Goal: Task Accomplishment & Management: Manage account settings

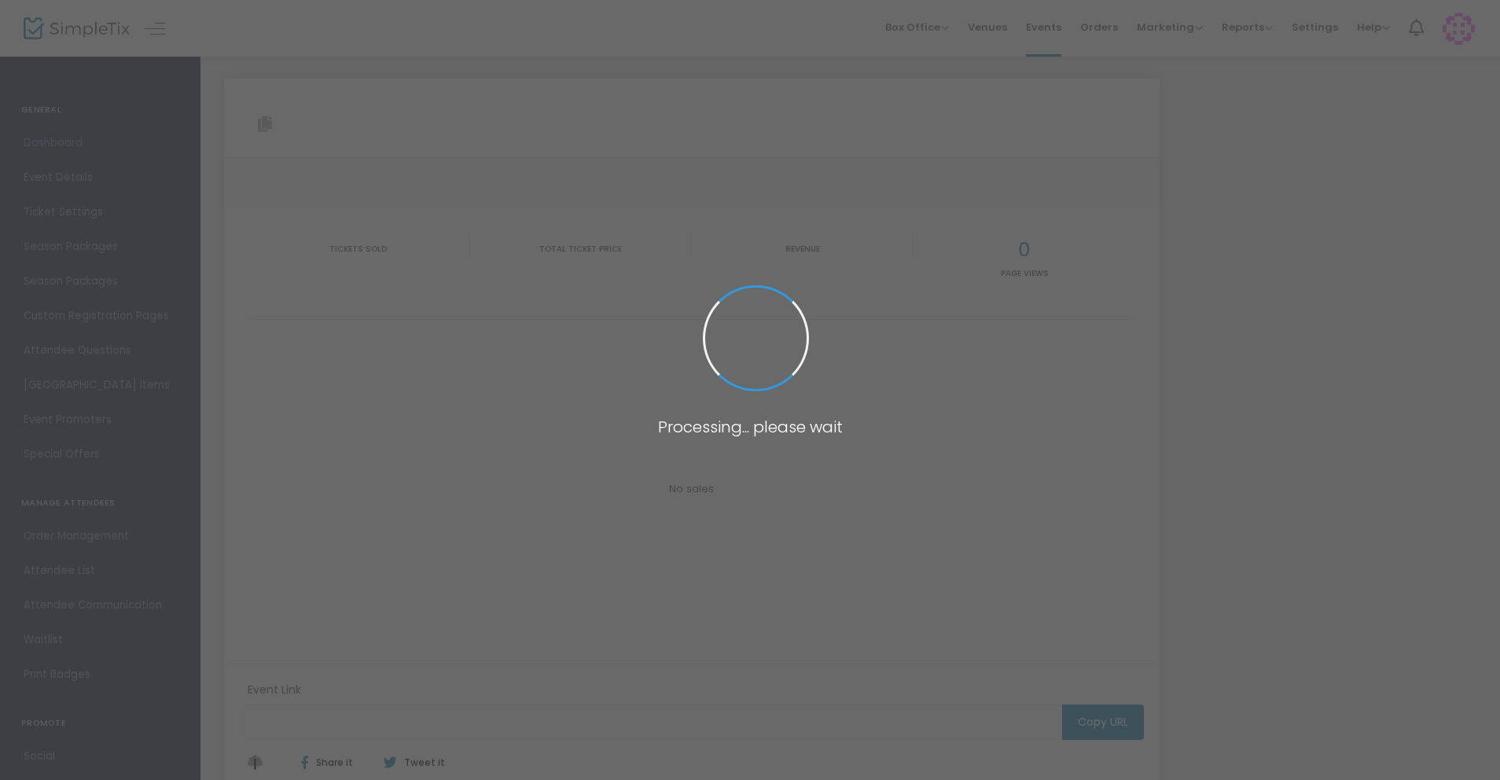
type input "[URL][DOMAIN_NAME]"
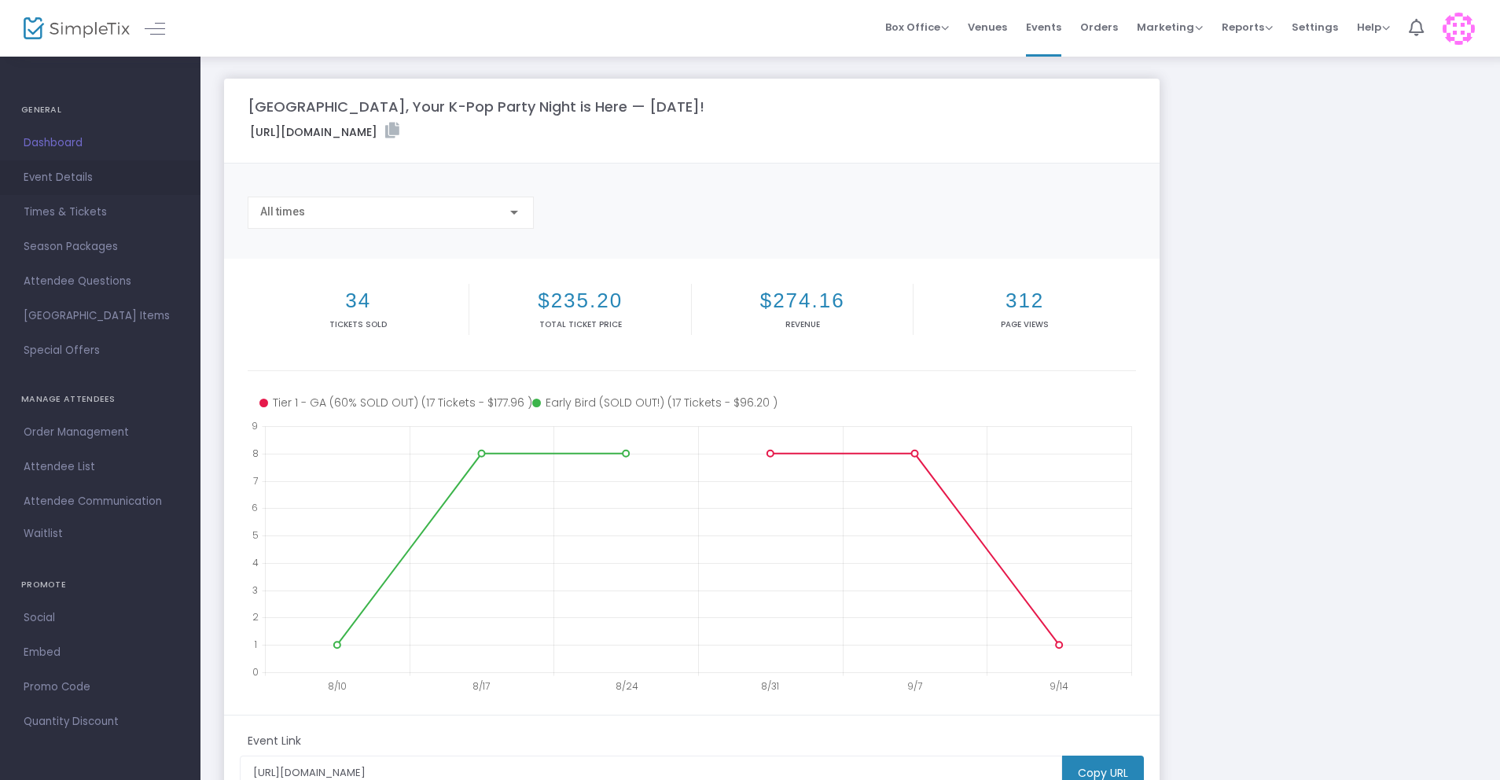
click at [76, 172] on span "Event Details" at bounding box center [100, 177] width 153 height 20
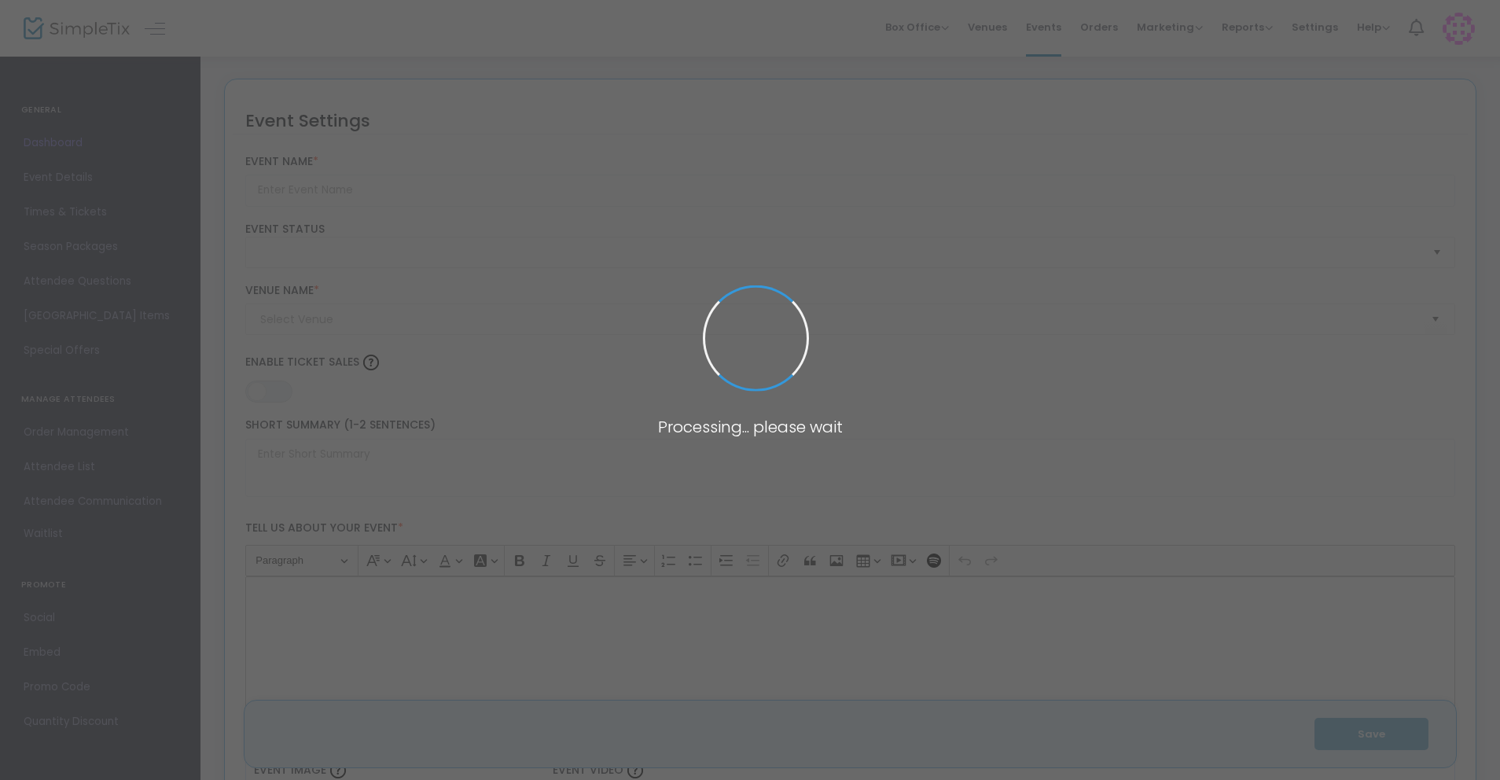
type input "[GEOGRAPHIC_DATA], Your K-Pop Party Night is Here — [DATE]!"
type textarea "💖 ICONIC K-POP NIGHT – SEATTLE PARTY 💖📍 Paradise on [GEOGRAPHIC_DATA] – [GEOGRA…"
type input "Buy Tickets"
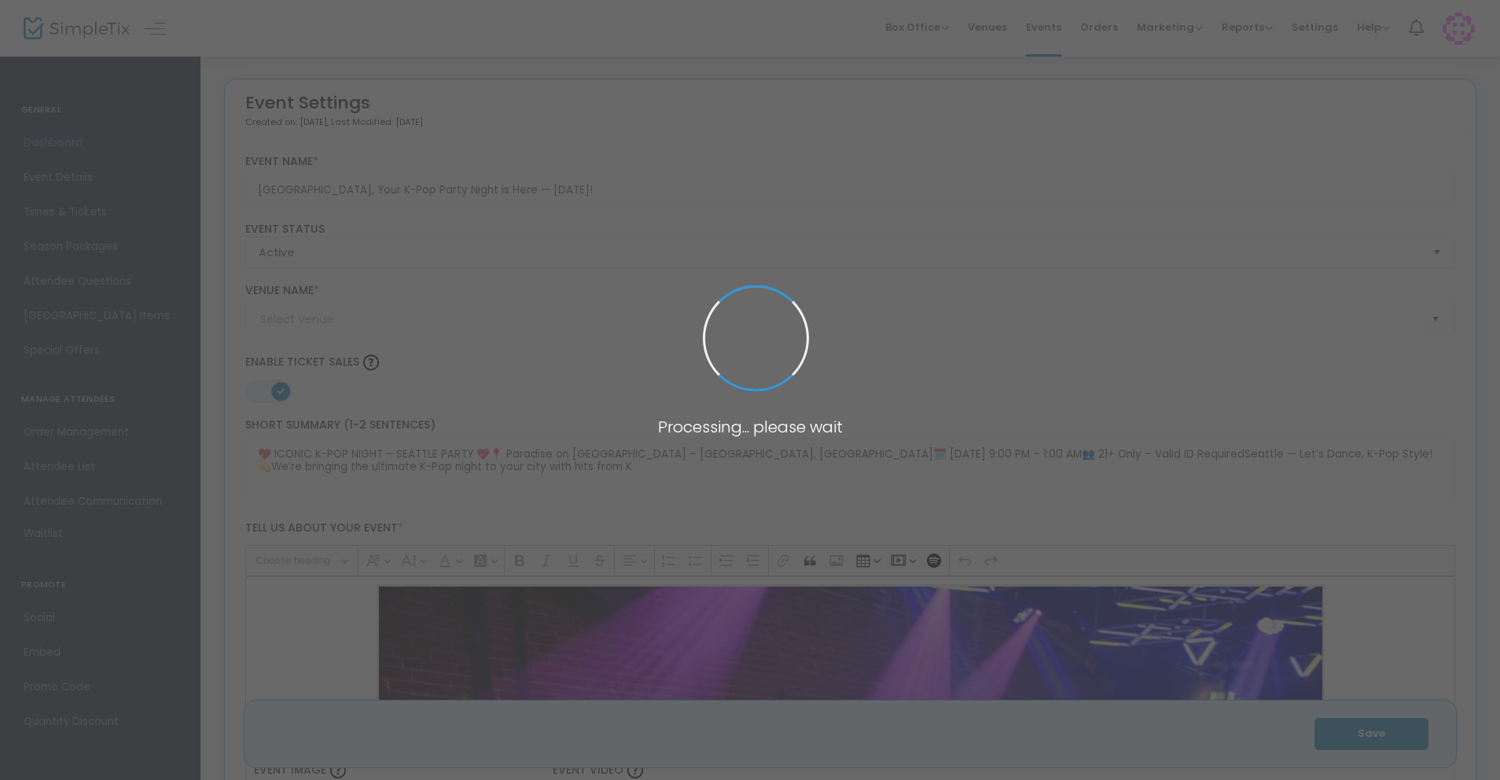
type input "Paradise"
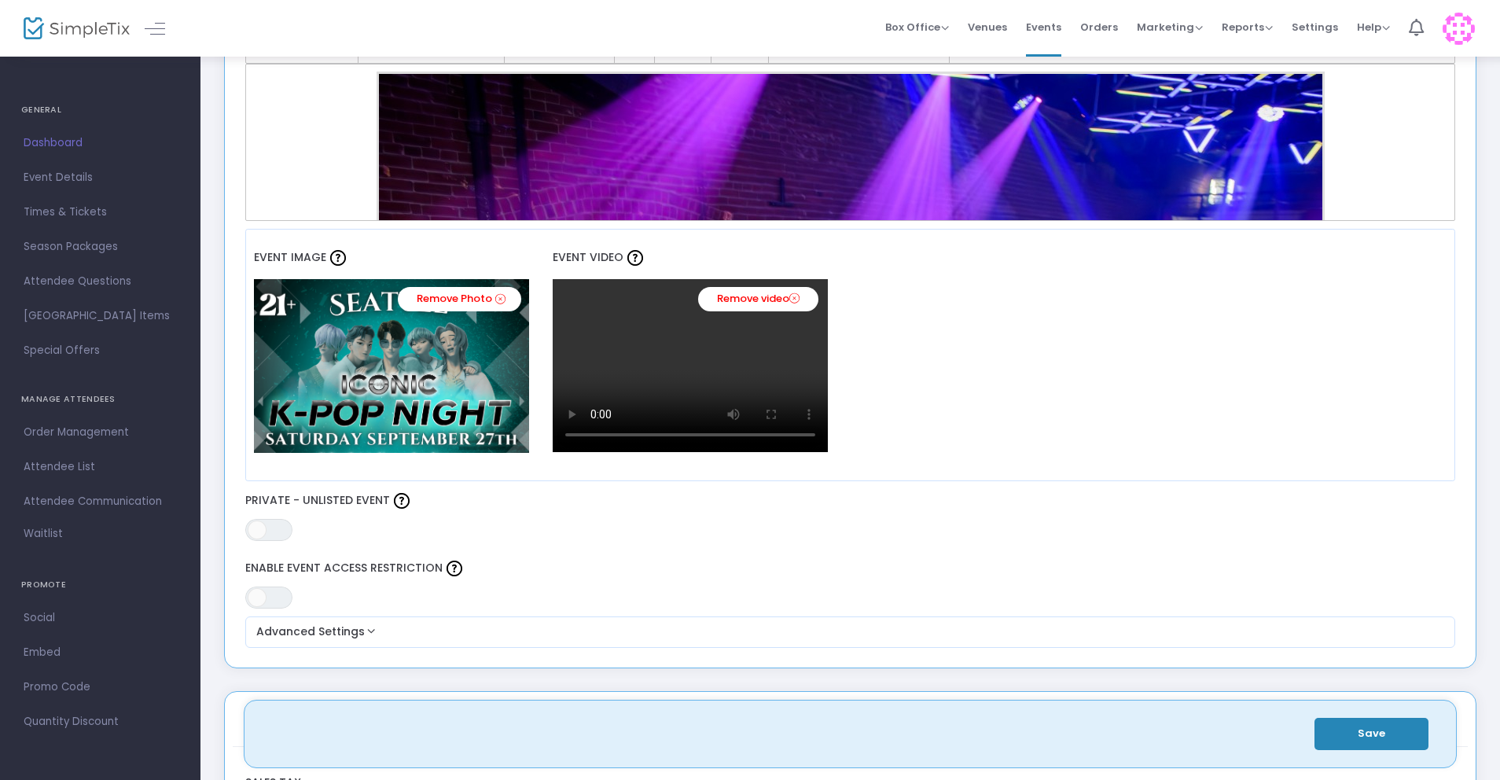
scroll to position [481, 0]
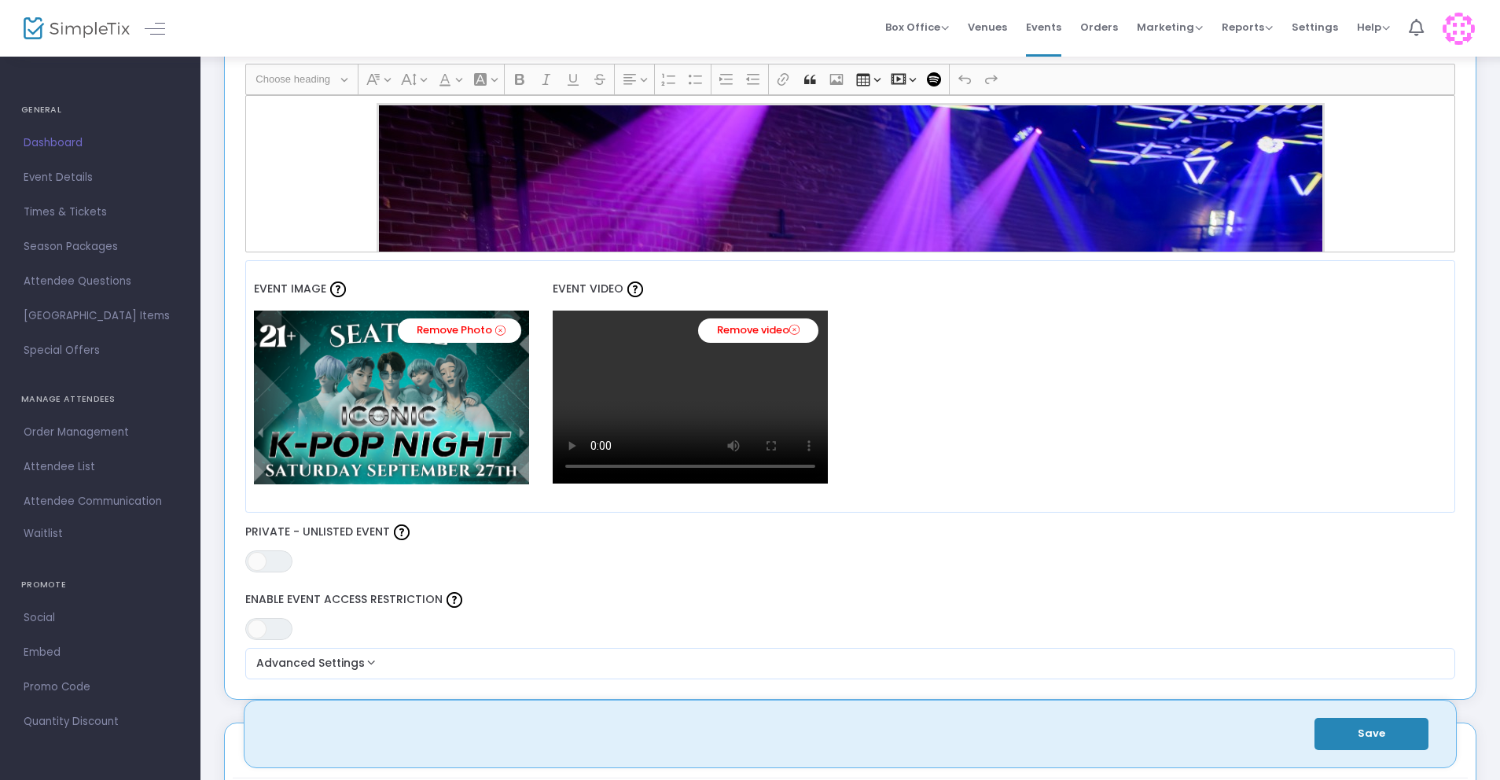
click at [510, 436] on img at bounding box center [391, 397] width 275 height 173
click at [998, 414] on div "Event Image Remove Photo Event Video Remove video" at bounding box center [850, 386] width 1211 height 252
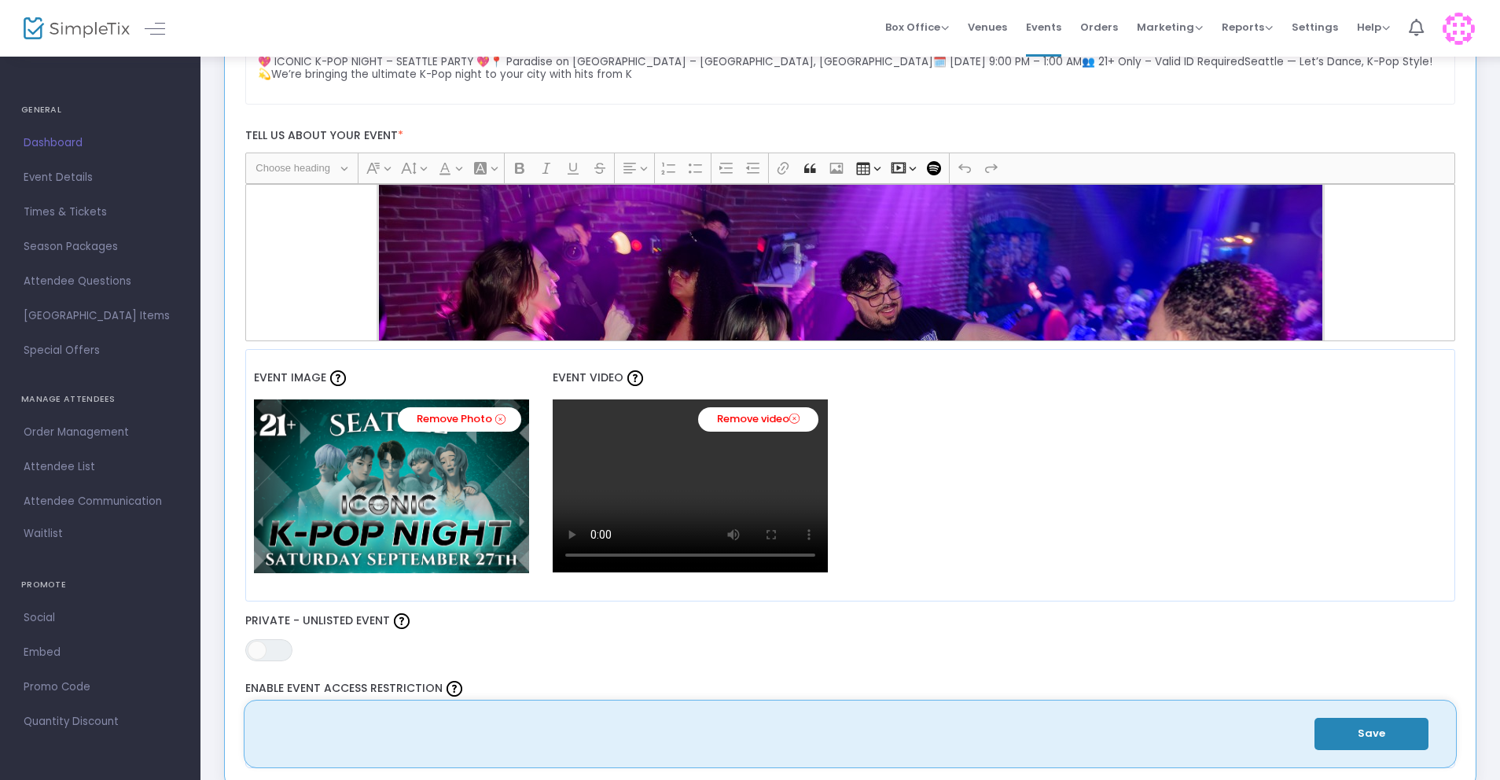
scroll to position [0, 0]
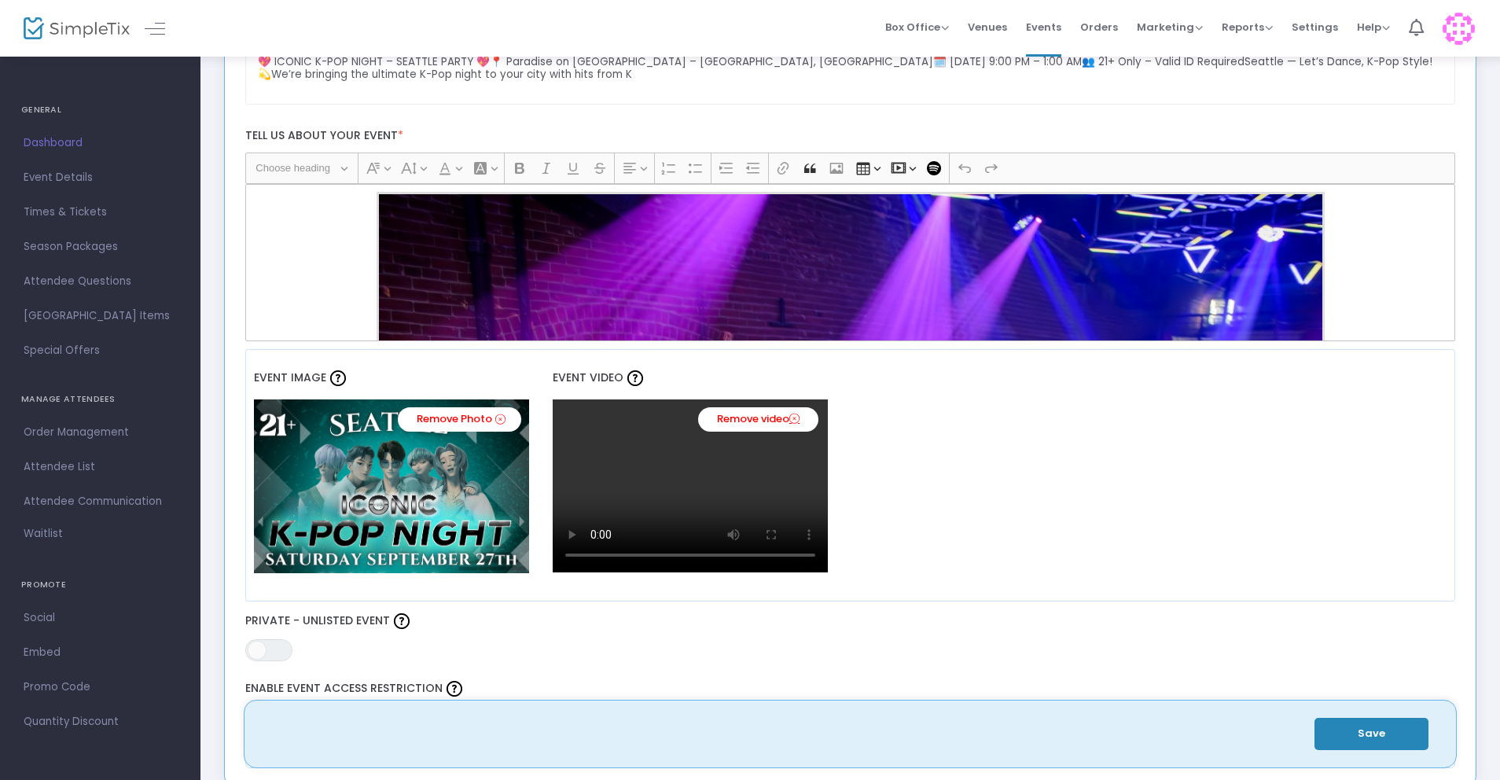
click at [797, 418] on icon at bounding box center [795, 418] width 10 height 15
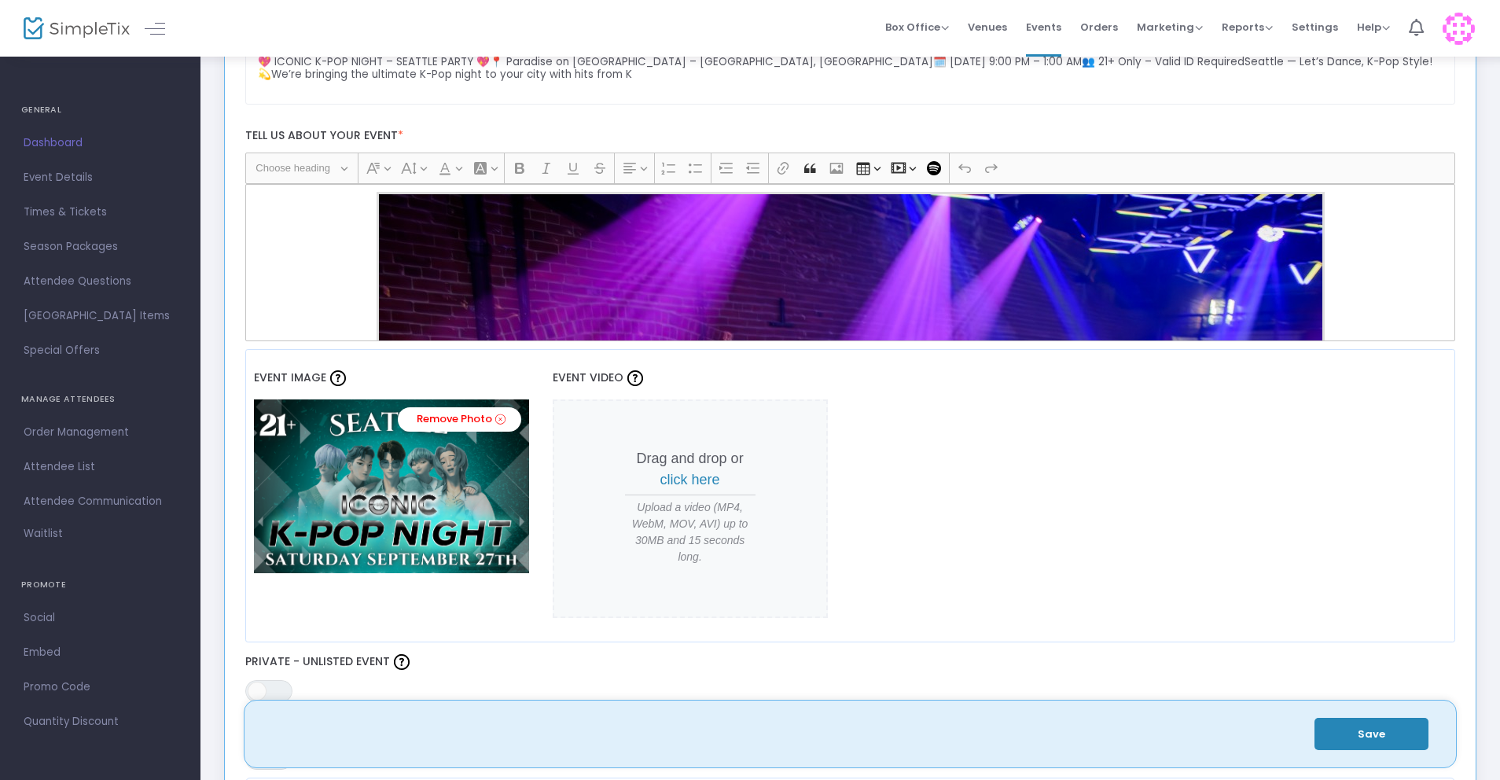
click at [1012, 480] on div "Event Image Remove Photo Event Video Drag and drop or click here Upload a video…" at bounding box center [850, 495] width 1211 height 293
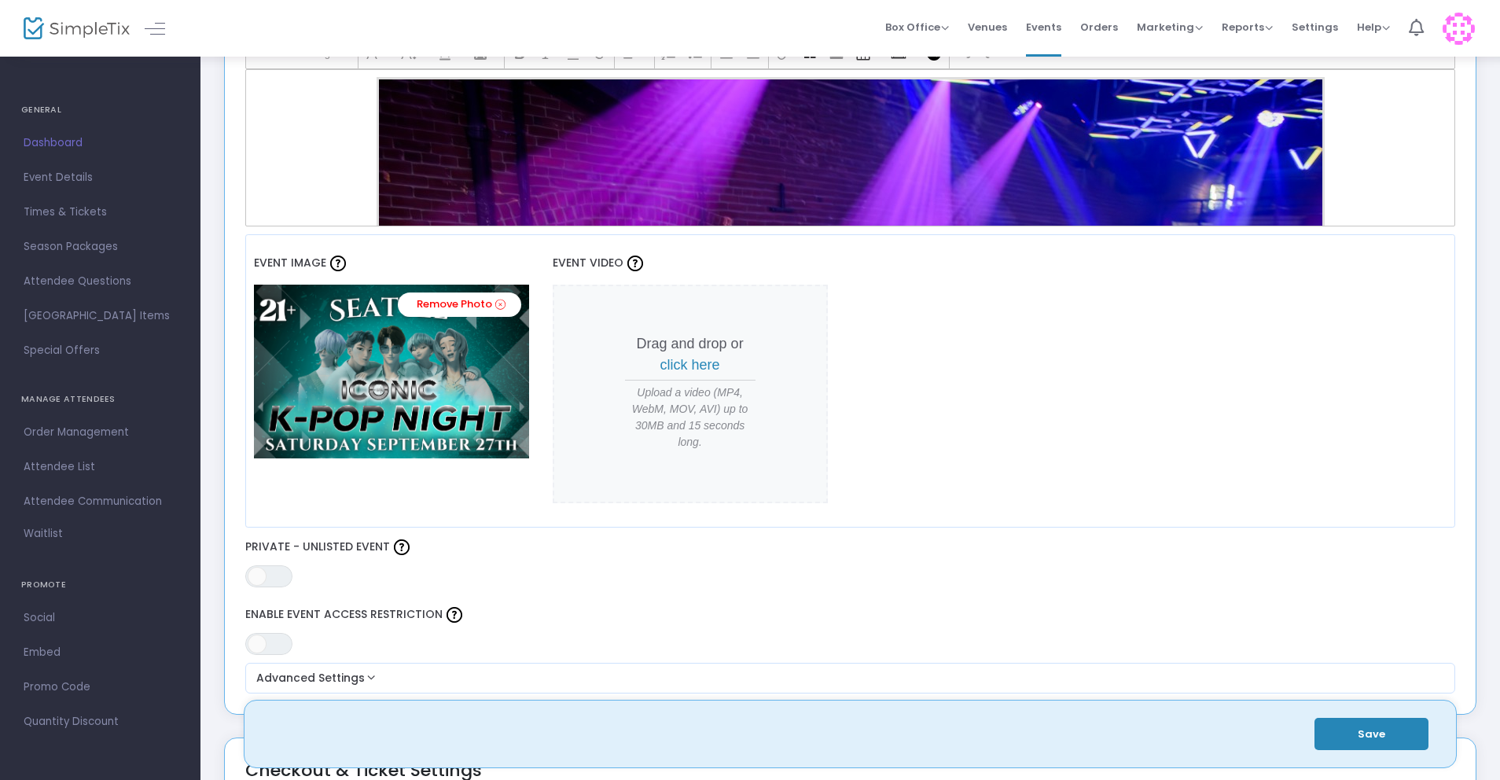
scroll to position [540, 0]
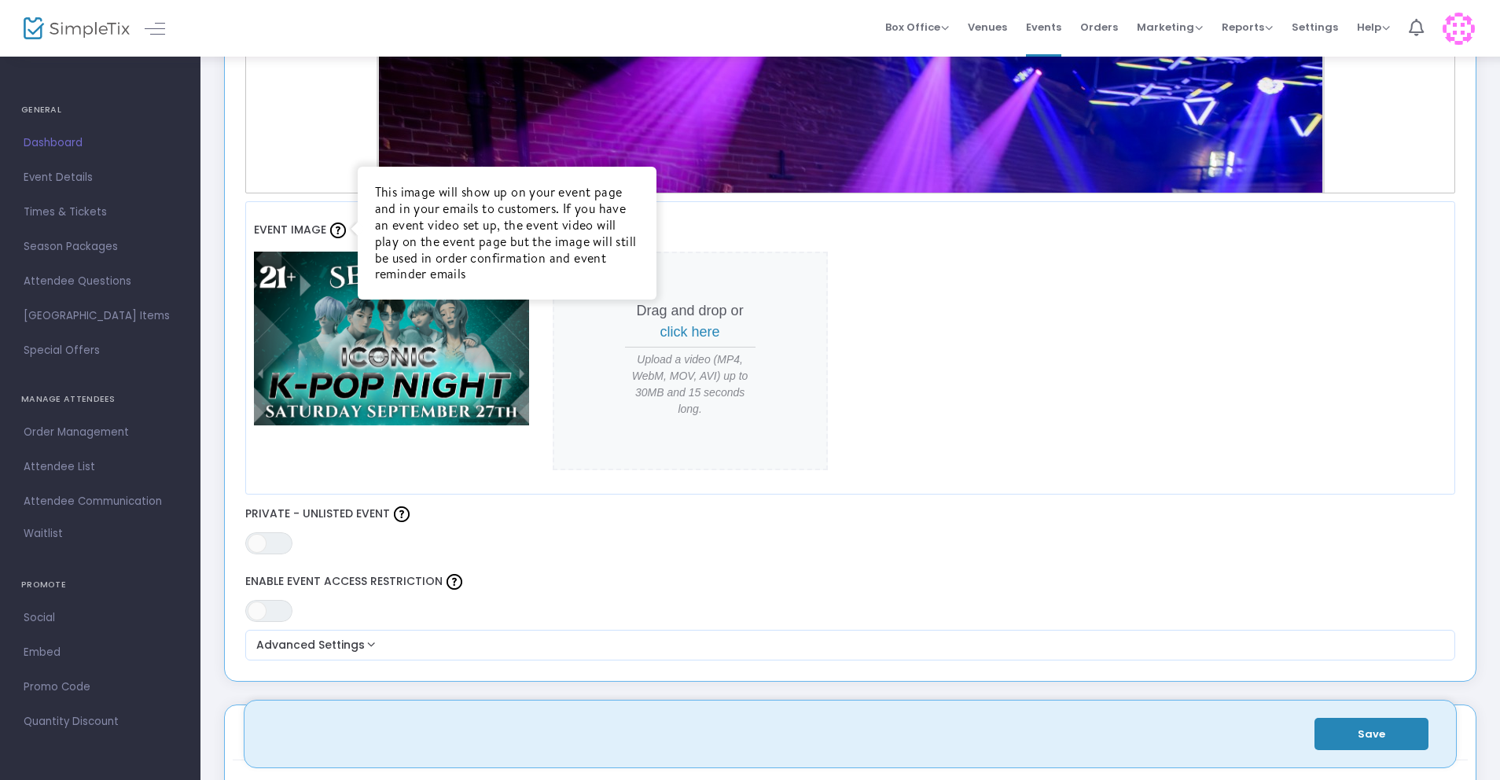
click at [330, 232] on img at bounding box center [338, 231] width 16 height 16
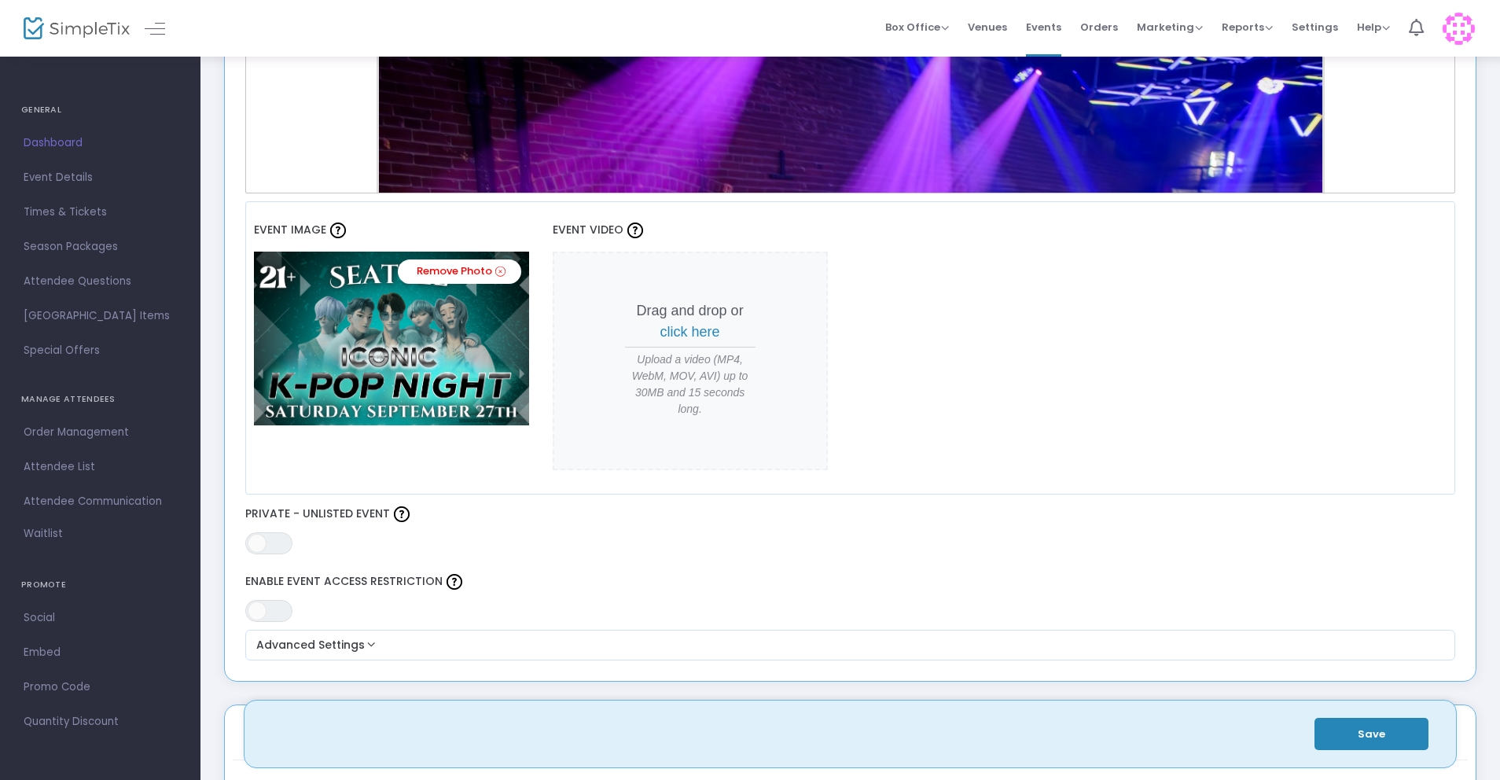
click at [1074, 352] on div "Event Image Remove Photo Event Video Drag and drop or click here Upload a video…" at bounding box center [850, 347] width 1211 height 293
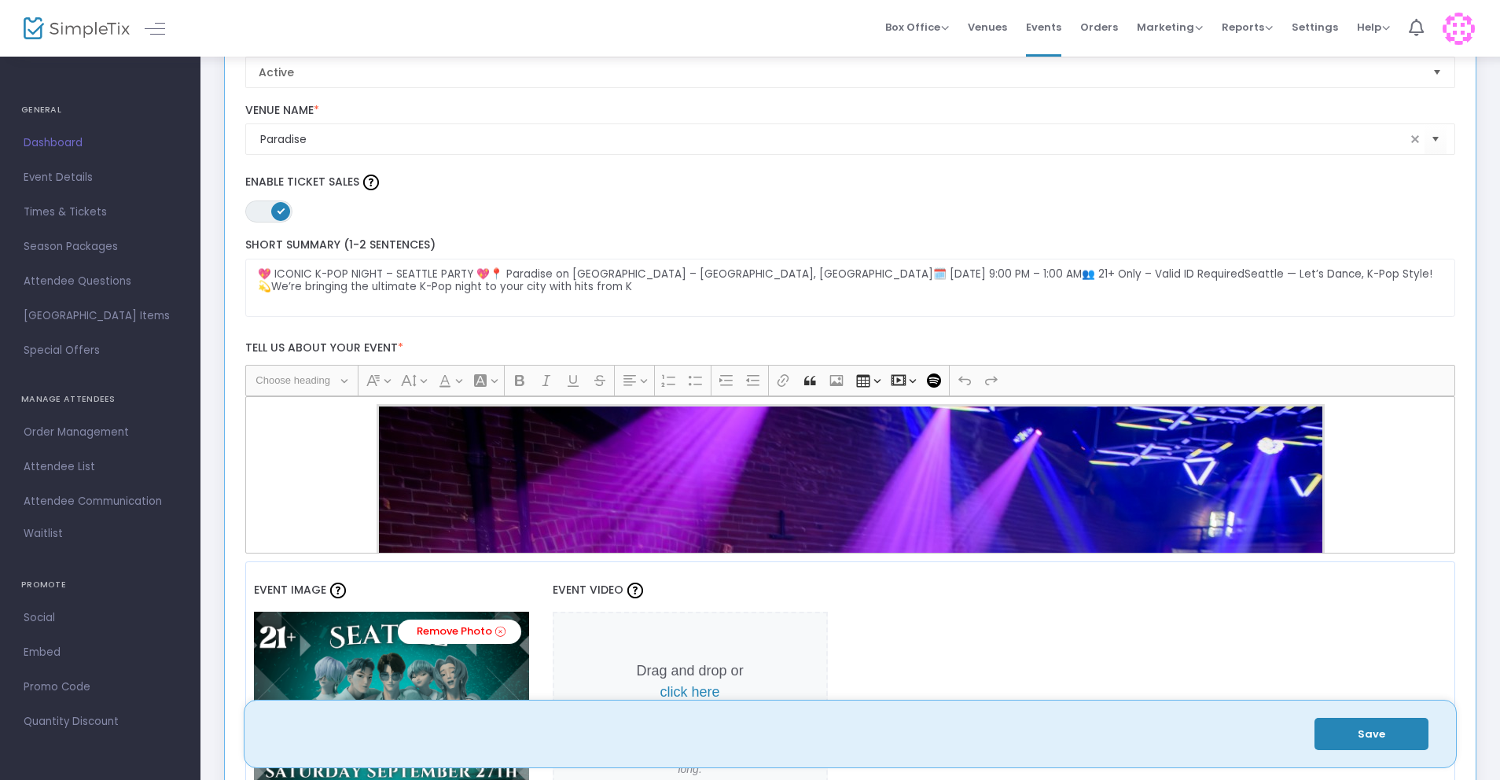
scroll to position [0, 0]
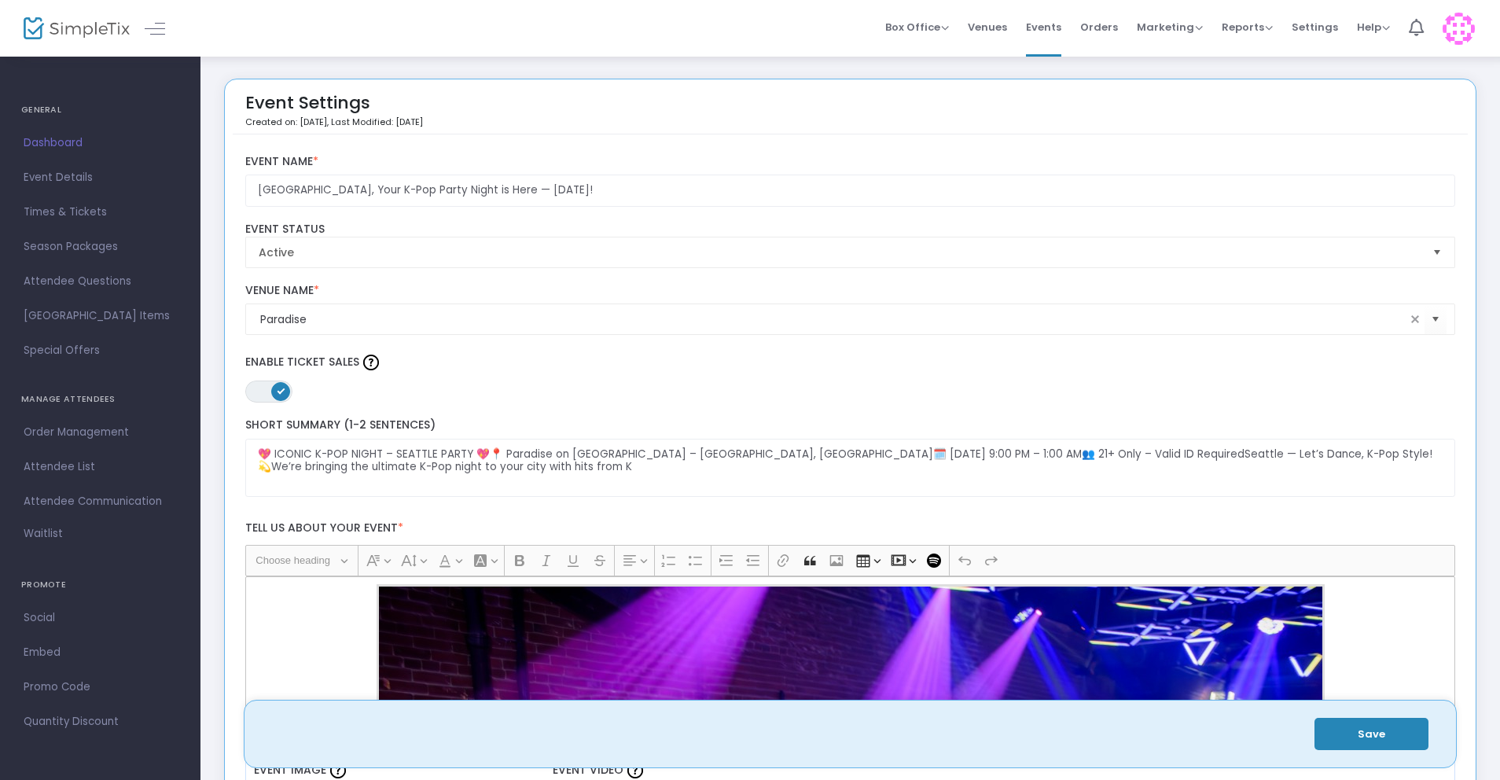
click at [1397, 740] on button "Save" at bounding box center [1372, 734] width 114 height 32
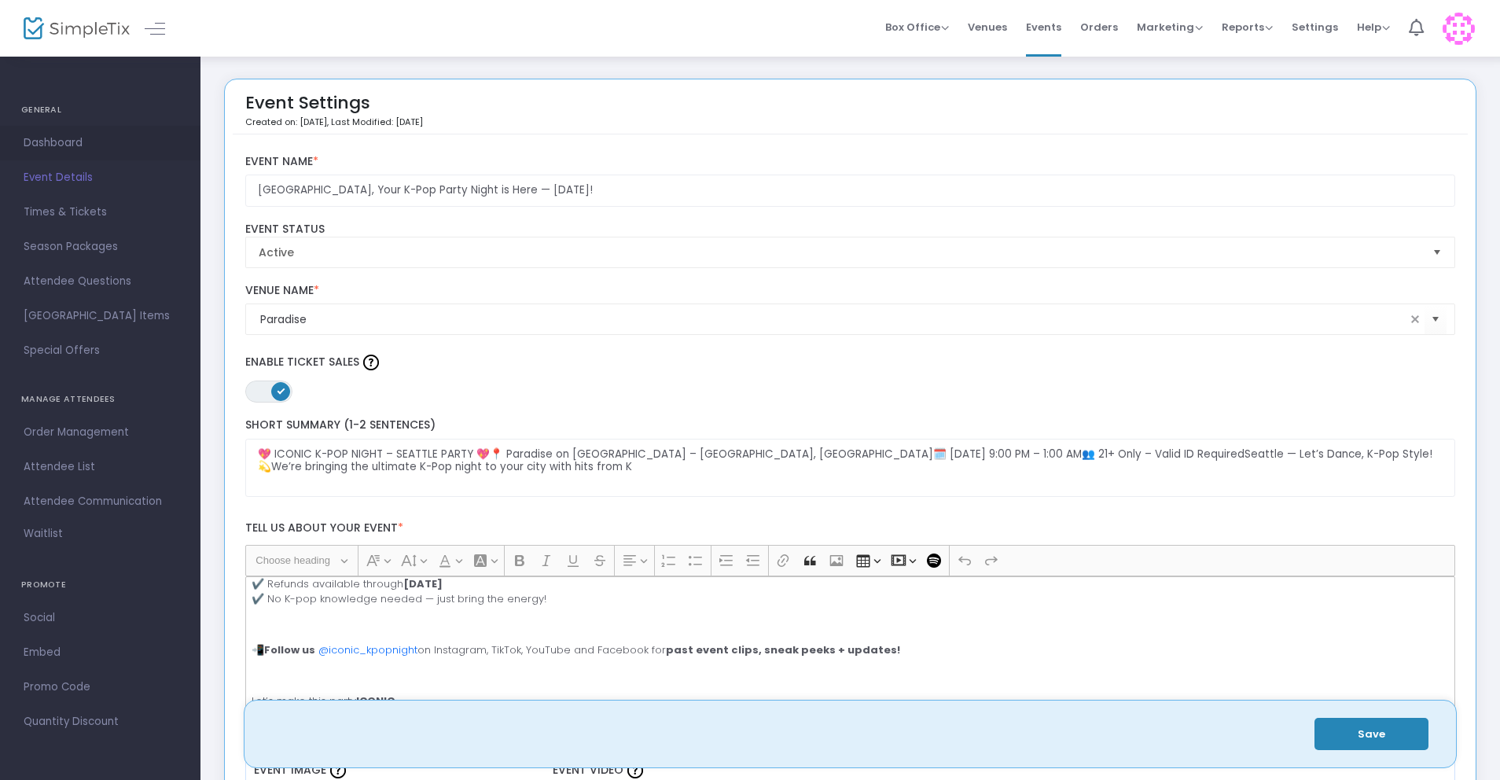
click at [81, 138] on span "Dashboard" at bounding box center [100, 143] width 153 height 20
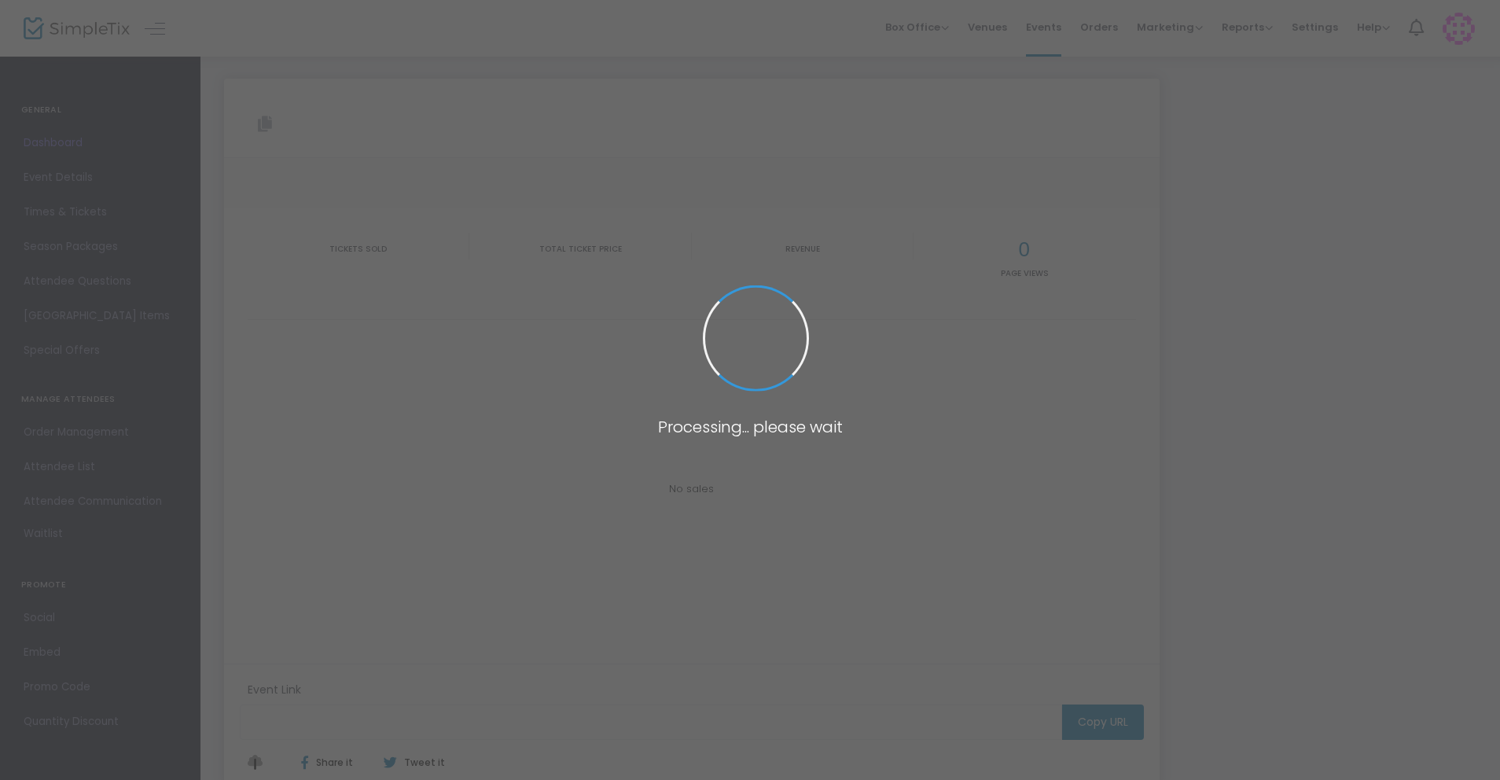
type input "[URL][DOMAIN_NAME]"
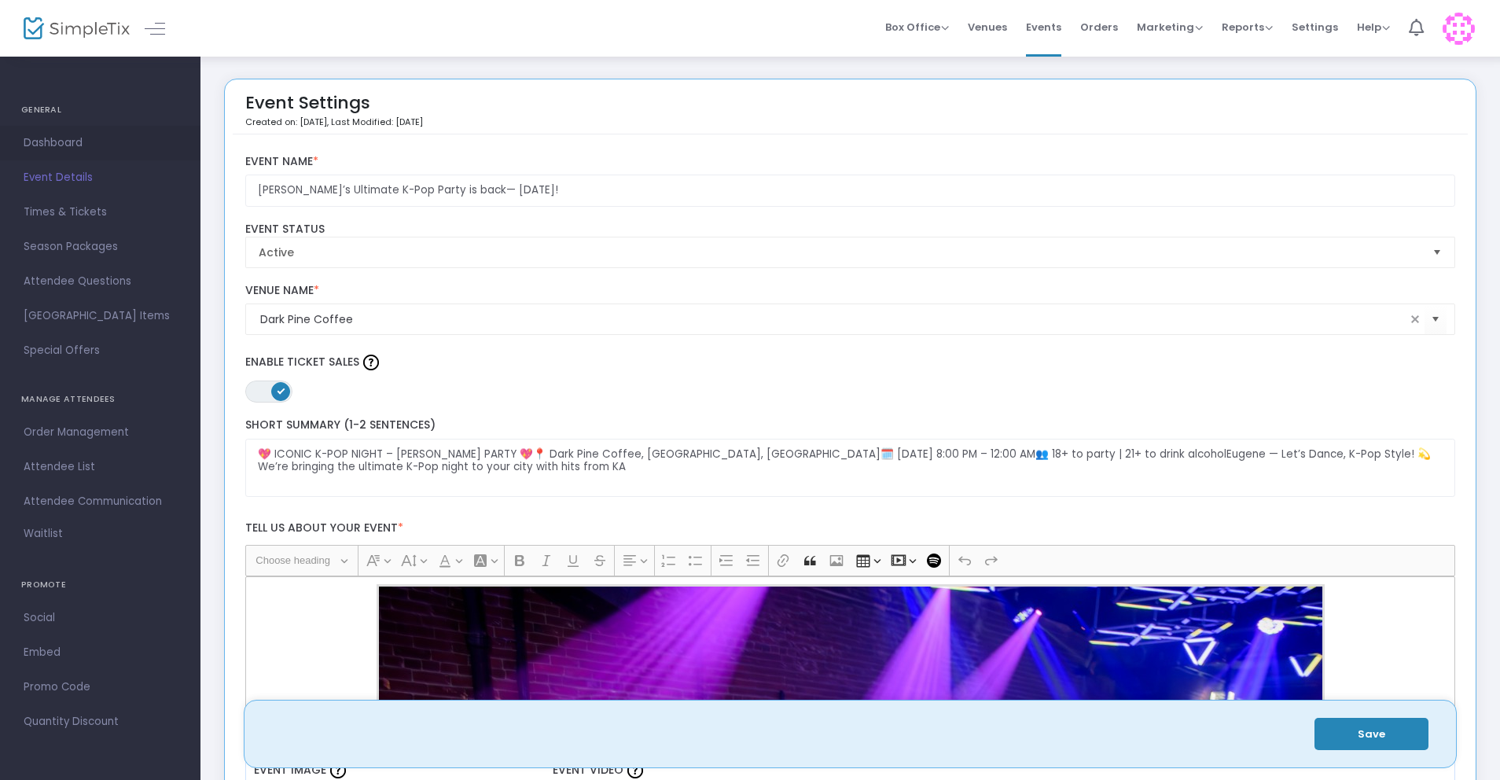
click at [62, 135] on span "Dashboard" at bounding box center [100, 143] width 153 height 20
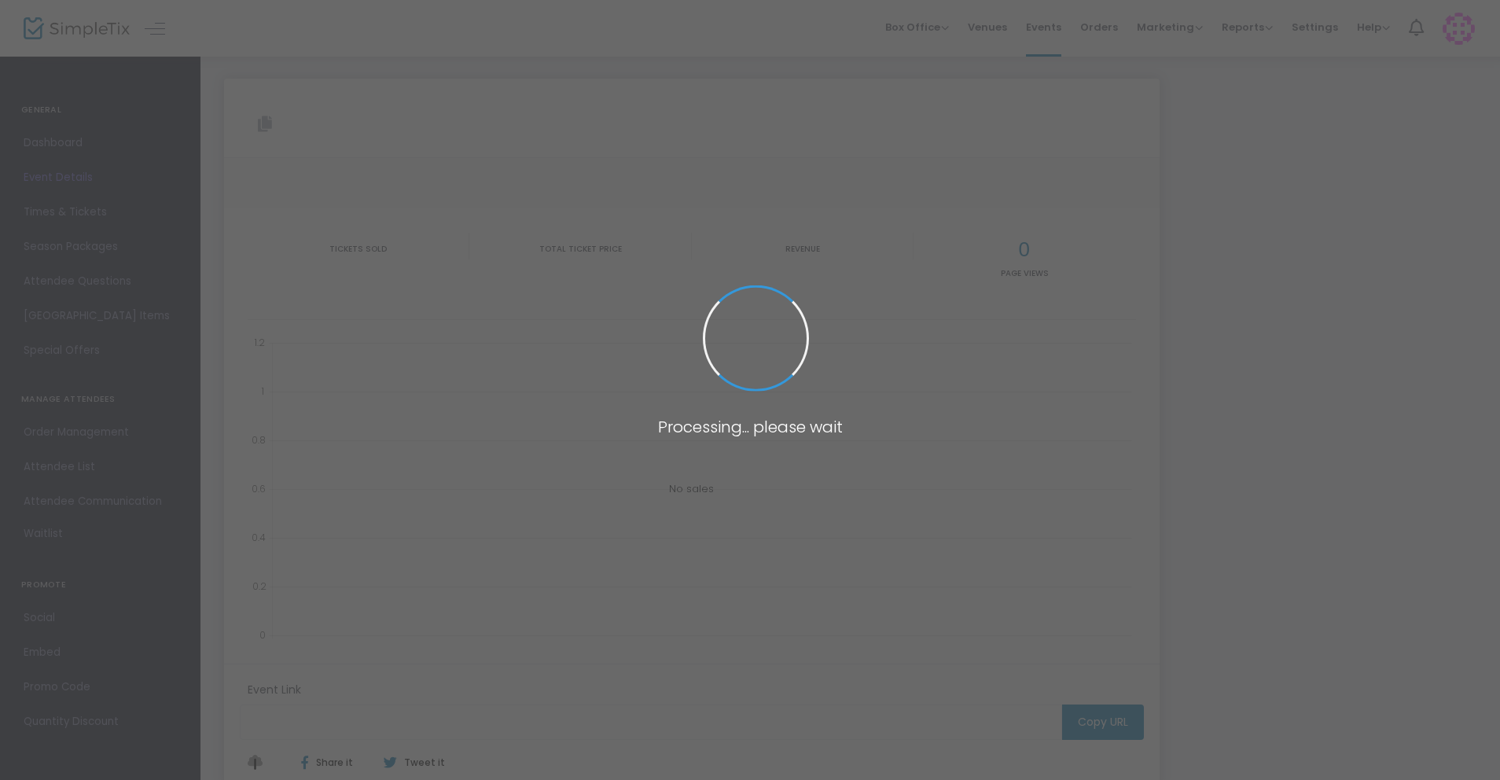
type input "[URL][DOMAIN_NAME][PERSON_NAME]"
